Goal: Task Accomplishment & Management: Use online tool/utility

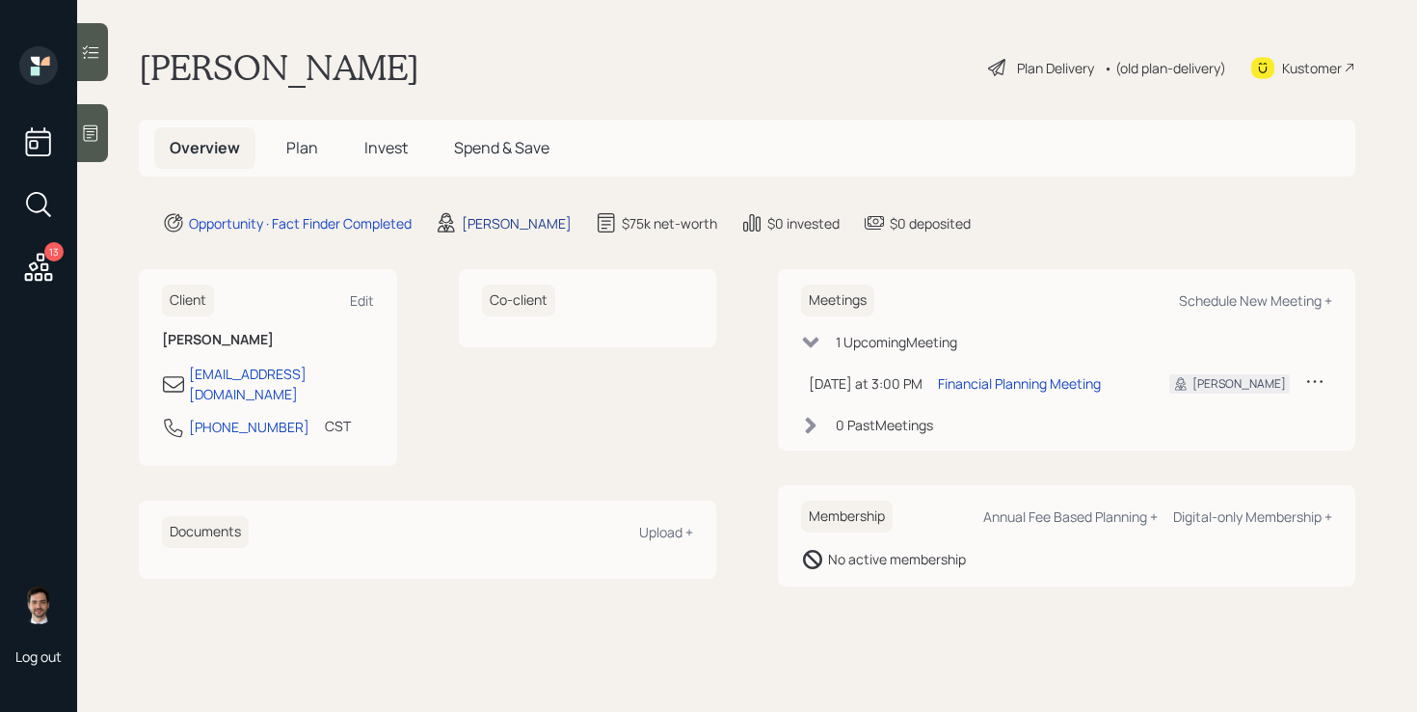
click at [477, 217] on div "[PERSON_NAME]" at bounding box center [517, 223] width 110 height 20
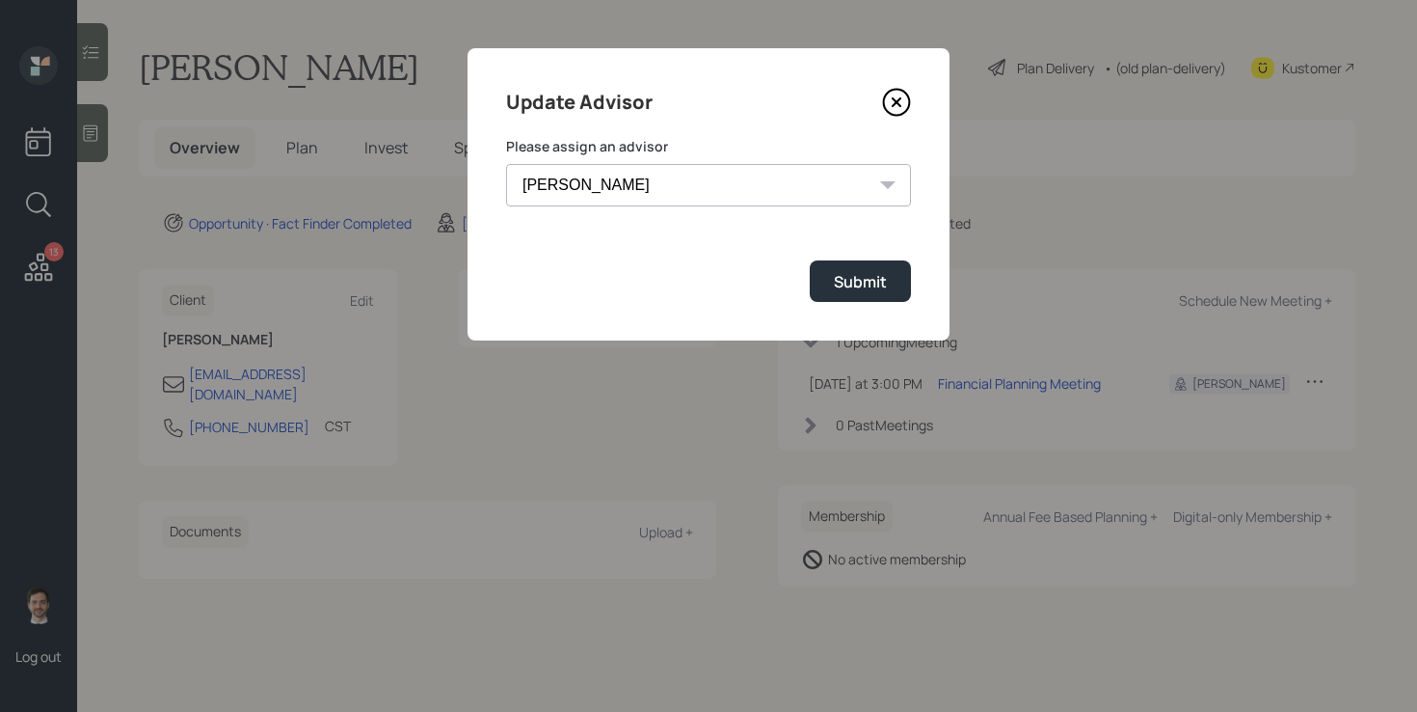
click at [652, 184] on select "[PERSON_NAME] [PERSON_NAME] End [PERSON_NAME] [PERSON_NAME] [PERSON_NAME] [PERS…" at bounding box center [708, 185] width 405 height 42
click at [900, 99] on icon at bounding box center [896, 102] width 29 height 29
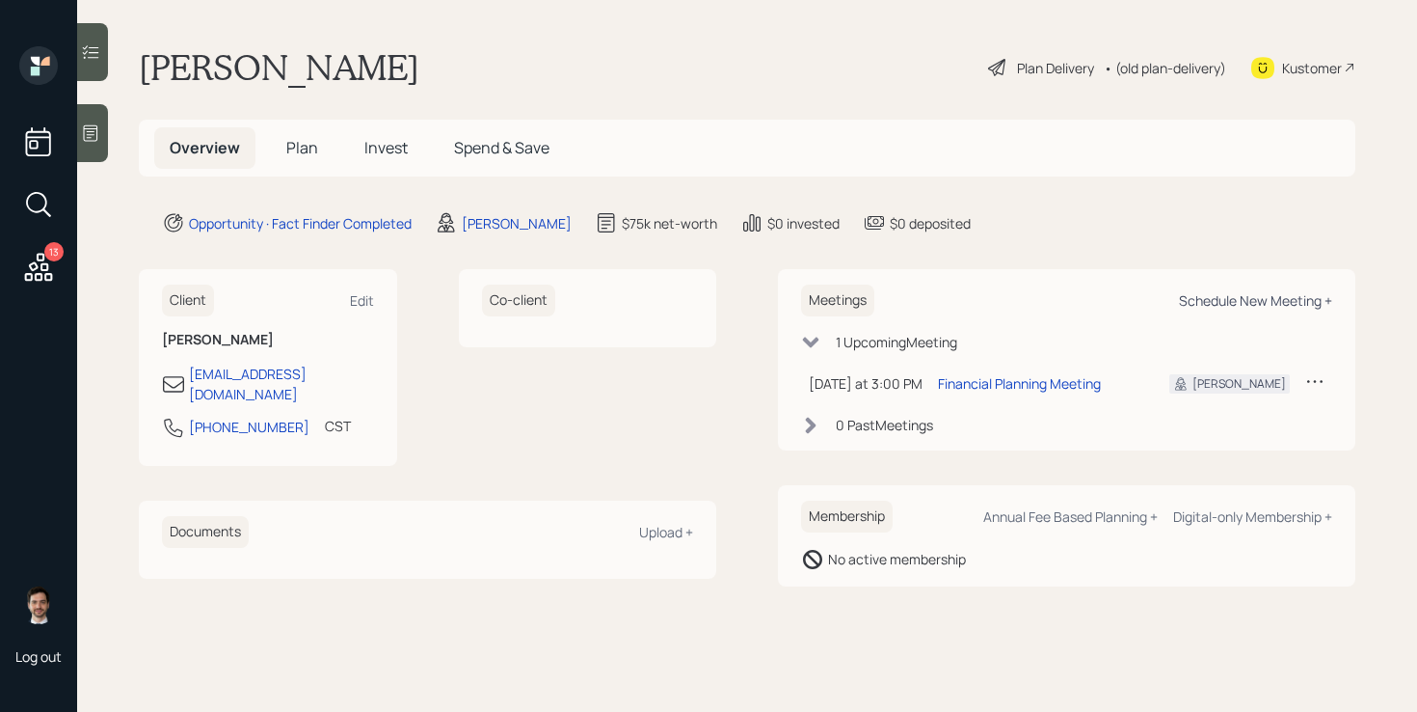
click at [1270, 306] on div "Schedule New Meeting +" at bounding box center [1255, 300] width 153 height 18
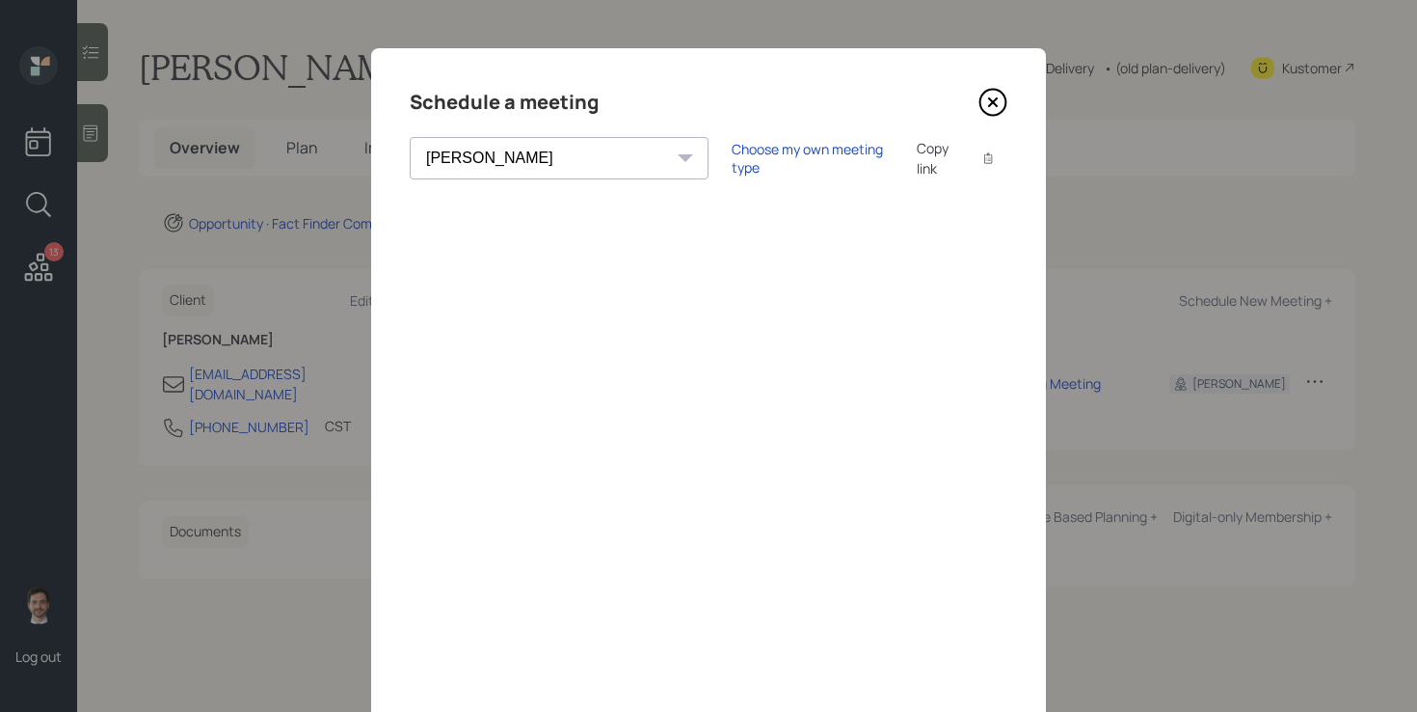
click at [547, 152] on select "[PERSON_NAME] [PERSON_NAME] [PERSON_NAME] [PERSON_NAME] [PERSON_NAME] [PERSON_N…" at bounding box center [559, 158] width 299 height 42
select select "round-[PERSON_NAME]"
